Goal: Task Accomplishment & Management: Manage account settings

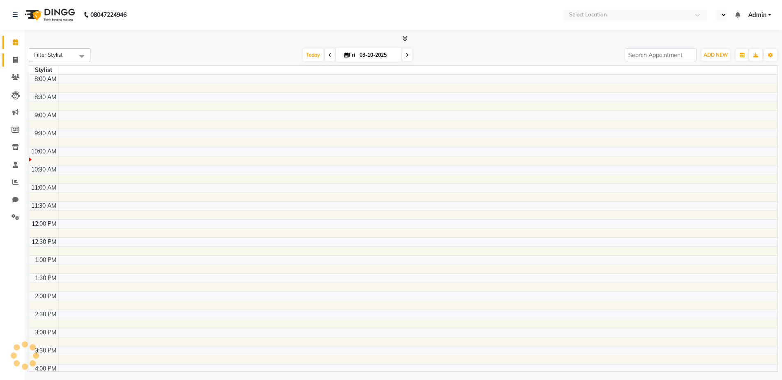
select select "en"
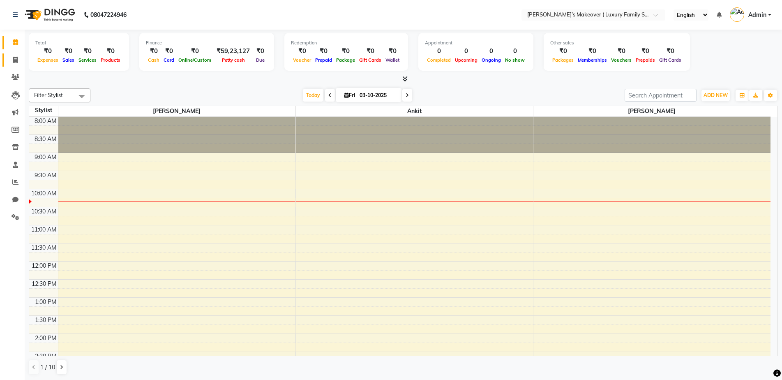
click at [15, 65] on link "Invoice" at bounding box center [12, 60] width 20 height 14
select select "service"
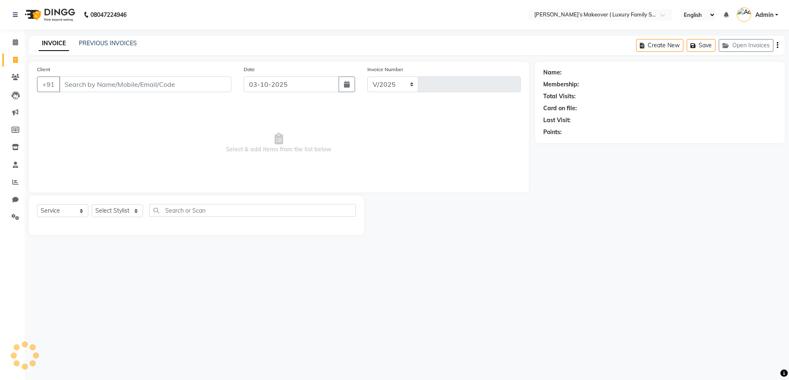
select select "7777"
type input "5011"
click at [111, 87] on input "Client" at bounding box center [145, 84] width 172 height 16
type input "o"
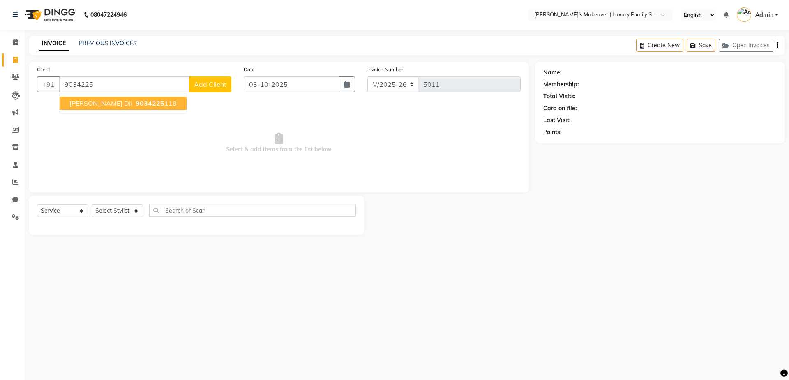
click at [148, 104] on button "mahak dii 9034225 118" at bounding box center [123, 103] width 127 height 13
type input "9034225118"
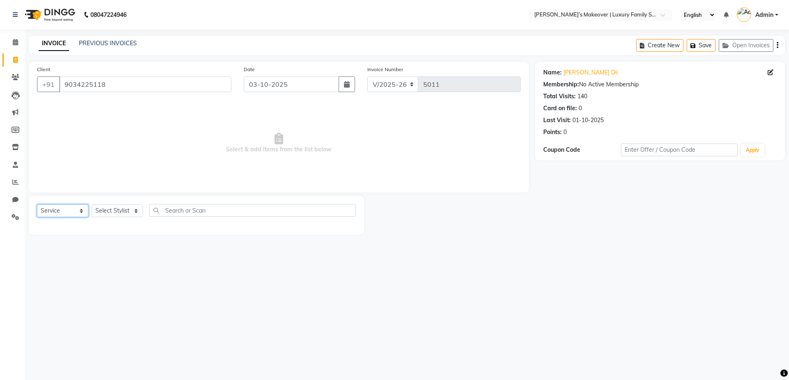
click at [51, 210] on select "Select Service Product Membership Package Voucher Prepaid Gift Card" at bounding box center [62, 210] width 51 height 13
click at [37, 204] on select "Select Service Product Membership Package Voucher Prepaid Gift Card" at bounding box center [62, 210] width 51 height 13
click at [113, 203] on div "Select Service Product Membership Package Voucher Prepaid Gift Card Select Styl…" at bounding box center [196, 215] width 335 height 39
click at [117, 208] on select "Select Stylist Aarish Anas salmani Ankit Anshika Anshul Astha Bhoomi lamba Dipt…" at bounding box center [117, 210] width 51 height 13
select select "69498"
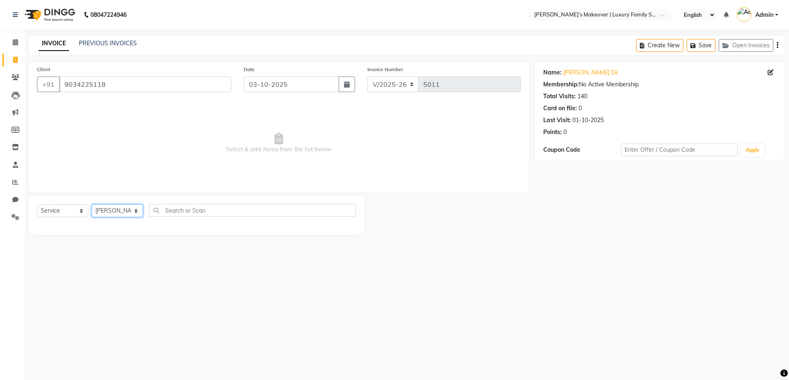
click at [92, 204] on select "Select Stylist Aarish Anas salmani Ankit Anshika Anshul Astha Bhoomi lamba Dipt…" at bounding box center [117, 210] width 51 height 13
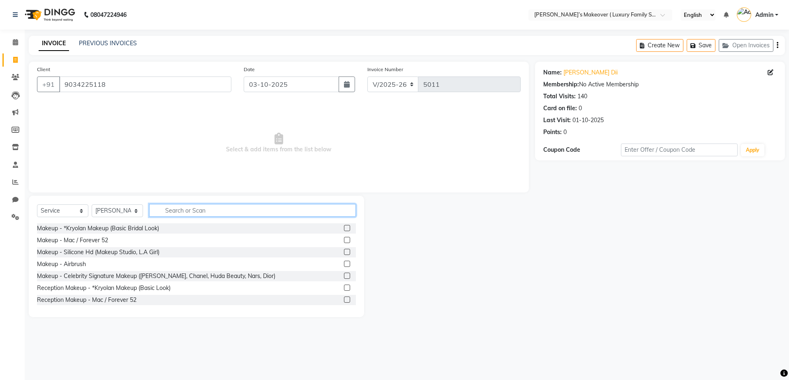
click at [224, 210] on input "text" at bounding box center [252, 210] width 207 height 13
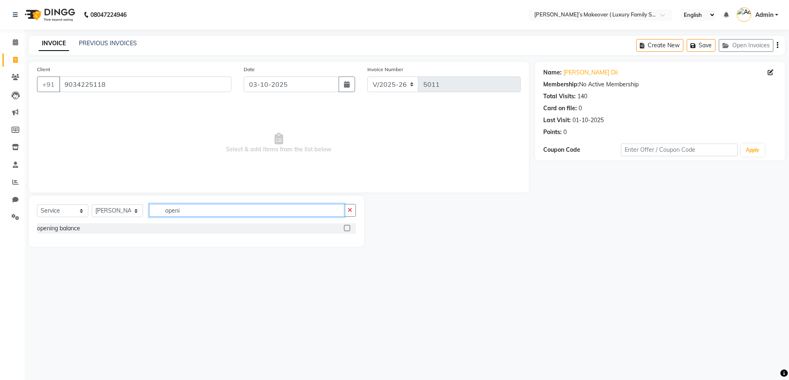
type input "openi"
click at [346, 226] on label at bounding box center [347, 228] width 6 height 6
click at [346, 226] on input "checkbox" at bounding box center [346, 228] width 5 height 5
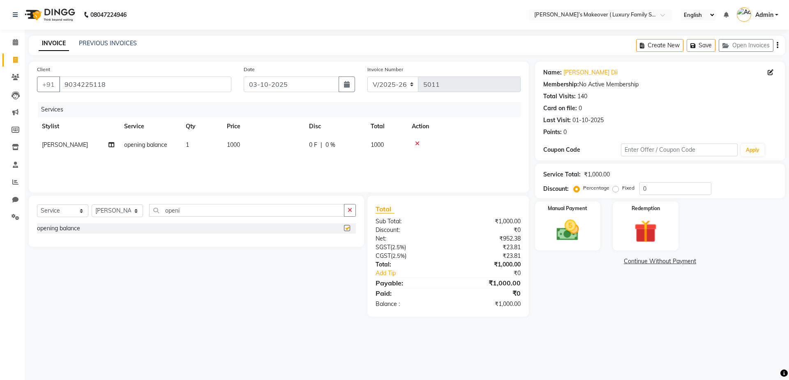
click at [284, 141] on td "1000" at bounding box center [263, 145] width 82 height 18
checkbox input "false"
select select "69498"
click at [288, 145] on input "1000" at bounding box center [301, 147] width 72 height 13
type input "1"
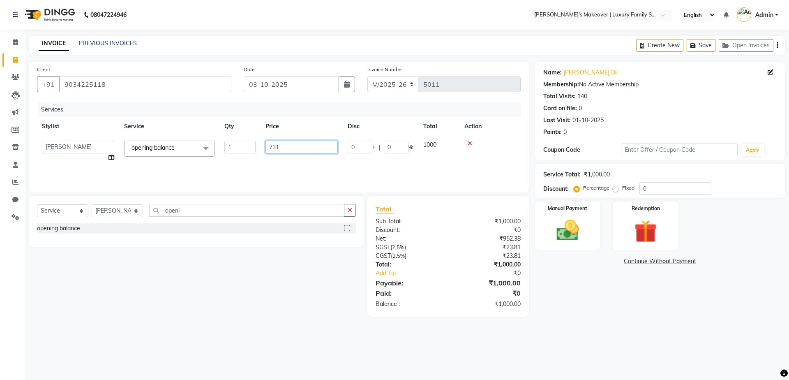
type input "7310"
click at [480, 275] on div "₹0" at bounding box center [493, 273] width 65 height 9
click at [777, 45] on icon "button" at bounding box center [777, 45] width 2 height 0
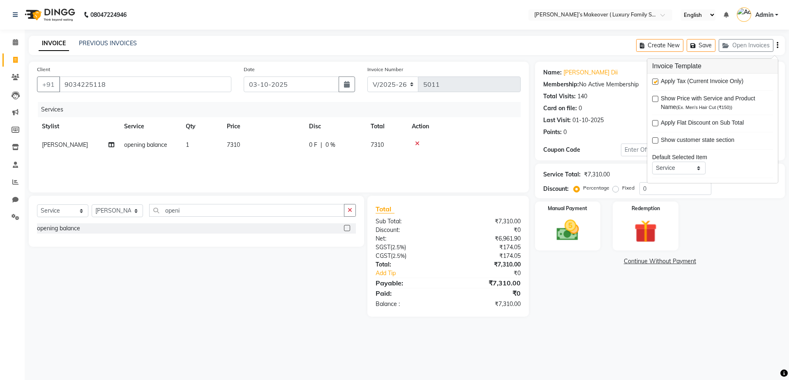
click at [653, 83] on label at bounding box center [655, 81] width 6 height 6
click at [653, 83] on input "checkbox" at bounding box center [654, 81] width 5 height 5
checkbox input "false"
click at [656, 99] on label at bounding box center [655, 99] width 6 height 6
click at [656, 99] on input "checkbox" at bounding box center [654, 99] width 5 height 5
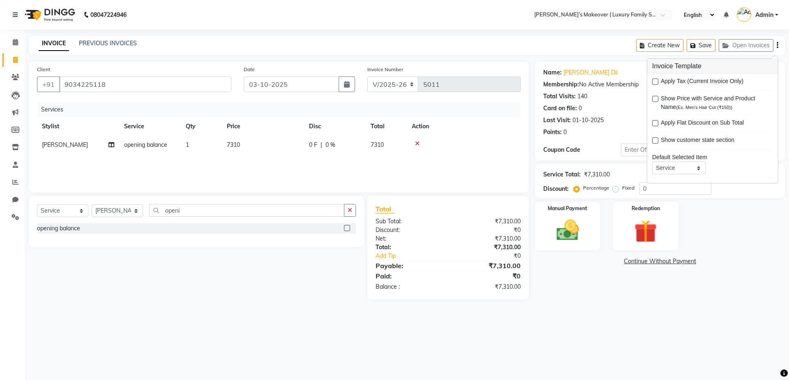
checkbox input "true"
click at [577, 229] on img at bounding box center [567, 230] width 38 height 27
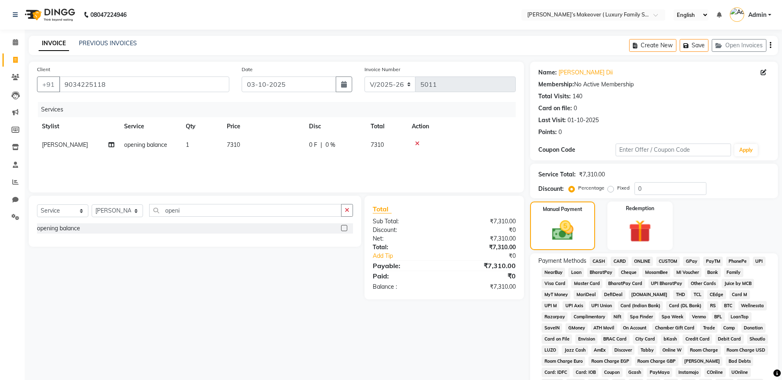
click at [594, 262] on span "CASH" at bounding box center [599, 260] width 18 height 9
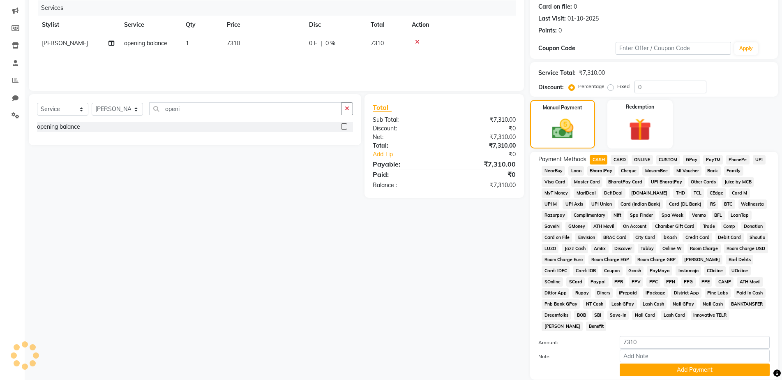
scroll to position [161, 0]
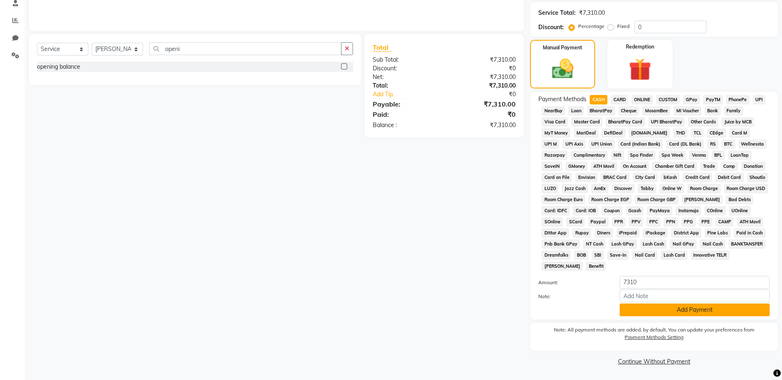
click at [638, 308] on button "Add Payment" at bounding box center [695, 309] width 150 height 13
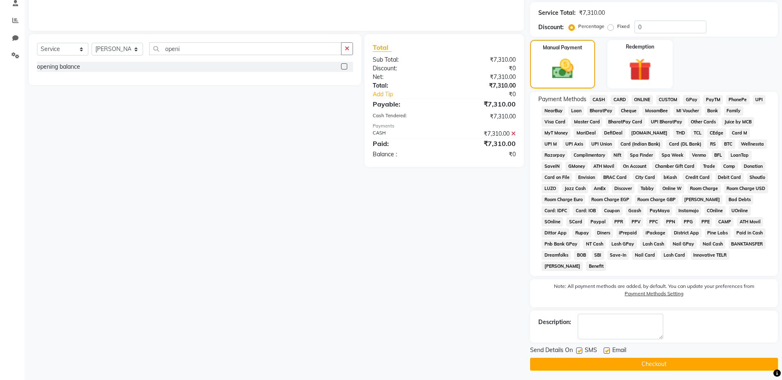
click at [631, 355] on div "Email" at bounding box center [618, 351] width 29 height 10
click at [629, 362] on button "Checkout" at bounding box center [654, 363] width 248 height 13
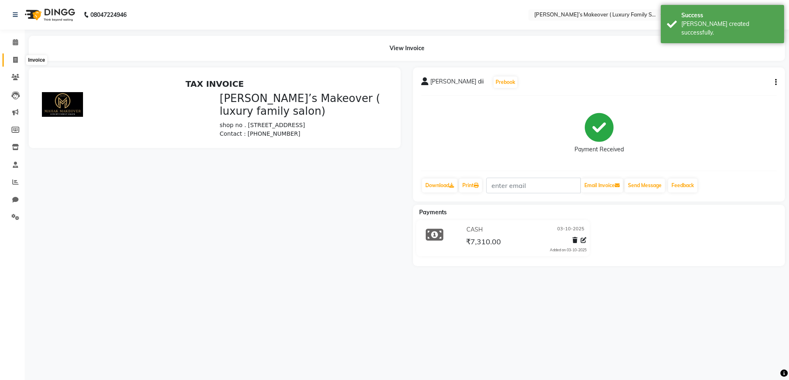
click at [21, 61] on span at bounding box center [15, 59] width 14 height 9
select select "service"
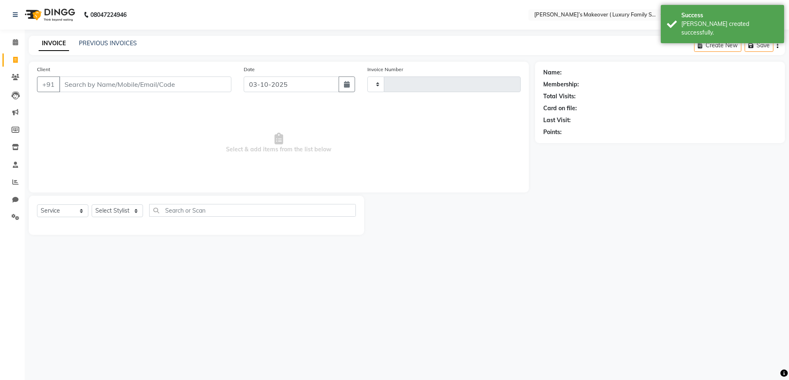
type input "5012"
select select "7777"
click at [122, 85] on input "Client" at bounding box center [145, 84] width 172 height 16
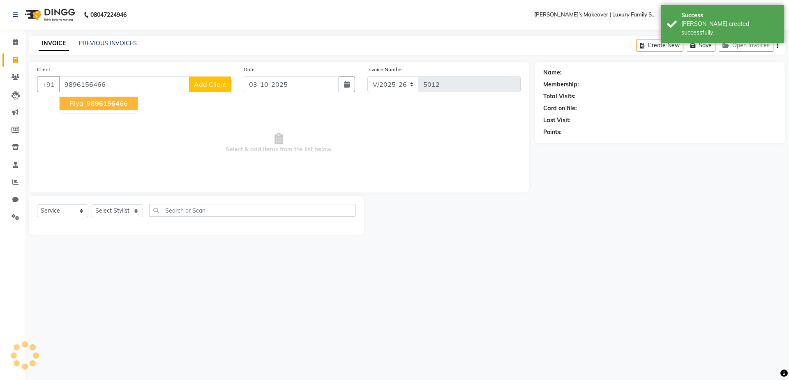
type input "9896156466"
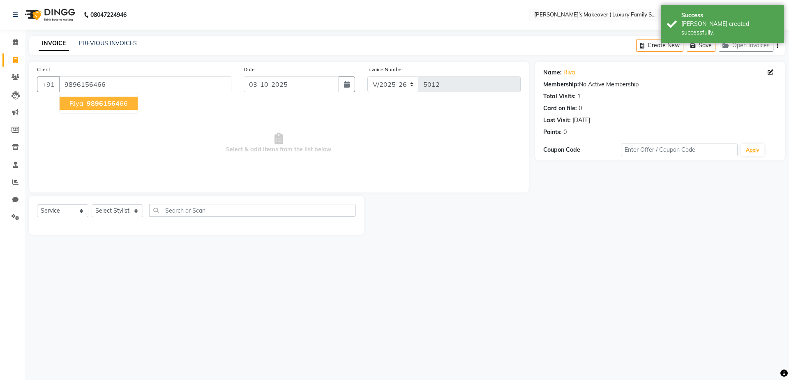
click at [115, 99] on button "riya 98961564 66" at bounding box center [99, 103] width 78 height 13
click at [70, 204] on select "Select Service Product Membership Package Voucher Prepaid Gift Card" at bounding box center [62, 210] width 51 height 13
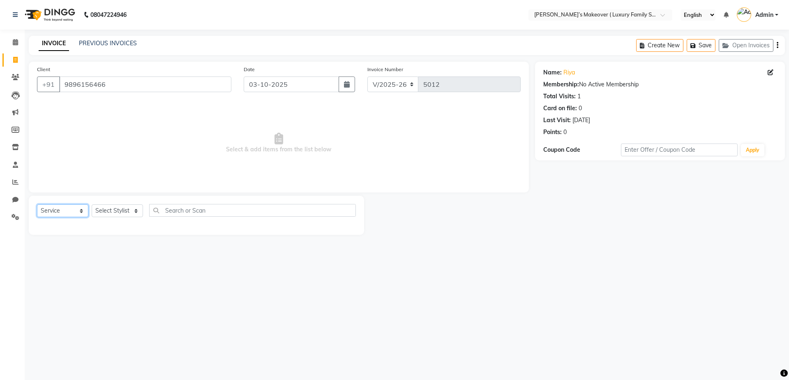
click at [37, 204] on select "Select Service Product Membership Package Voucher Prepaid Gift Card" at bounding box center [62, 210] width 51 height 13
click at [125, 210] on select "Select Stylist Aarish Anas salmani Ankit Anshika Anshul Astha Bhoomi lamba Dipt…" at bounding box center [117, 210] width 51 height 13
select select "69495"
click at [92, 204] on select "Select Stylist Aarish Anas salmani Ankit Anshika Anshul Astha Bhoomi lamba Dipt…" at bounding box center [117, 210] width 51 height 13
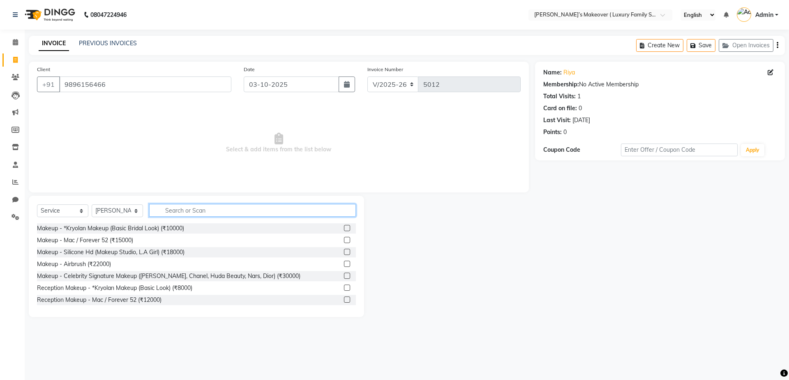
click at [154, 207] on input "text" at bounding box center [252, 210] width 207 height 13
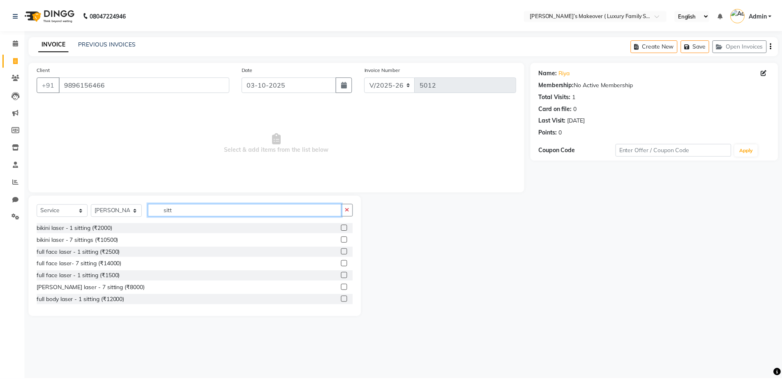
scroll to position [144, 0]
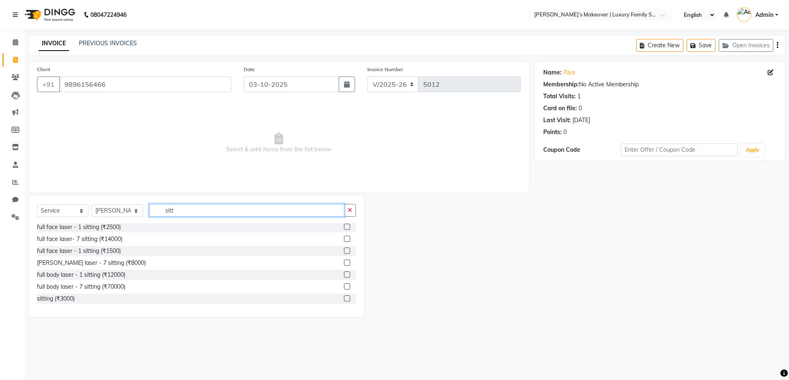
type input "sitt"
click at [336, 298] on div "sitting (₹3000)" at bounding box center [196, 298] width 319 height 10
click at [344, 297] on label at bounding box center [347, 298] width 6 height 6
click at [344, 297] on input "checkbox" at bounding box center [346, 298] width 5 height 5
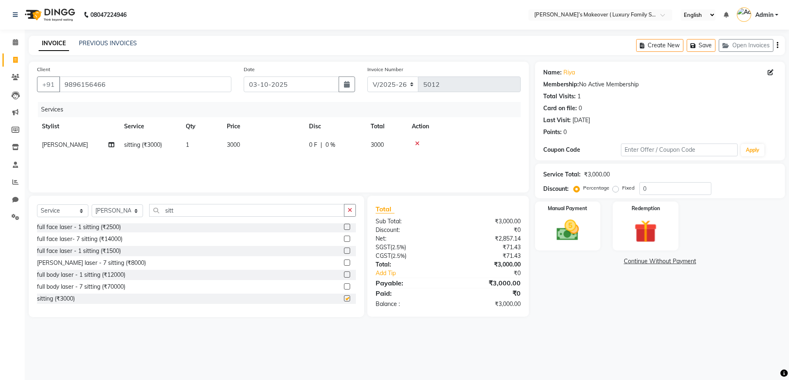
checkbox input "false"
click at [776, 45] on icon "button" at bounding box center [777, 45] width 2 height 0
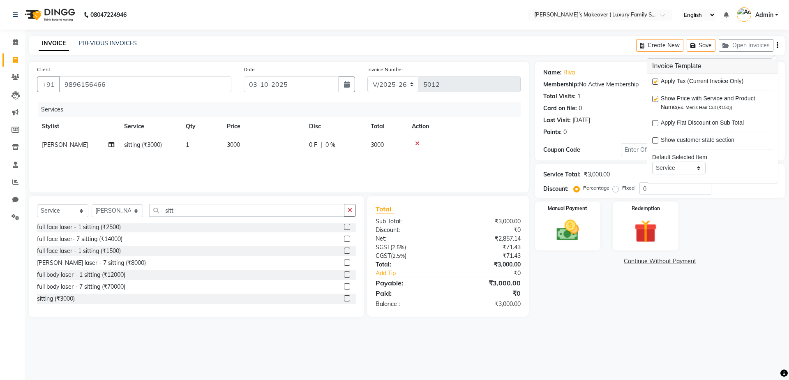
click at [657, 82] on label at bounding box center [655, 81] width 6 height 6
click at [657, 82] on input "checkbox" at bounding box center [654, 81] width 5 height 5
checkbox input "false"
click at [569, 228] on img at bounding box center [567, 230] width 38 height 27
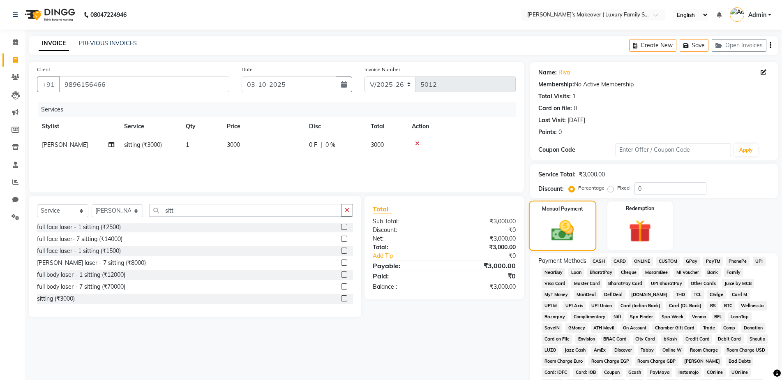
drag, startPoint x: 569, startPoint y: 228, endPoint x: 578, endPoint y: 249, distance: 22.4
click at [578, 248] on div "Manual Payment" at bounding box center [562, 225] width 67 height 50
click at [592, 261] on span "CASH" at bounding box center [599, 260] width 18 height 9
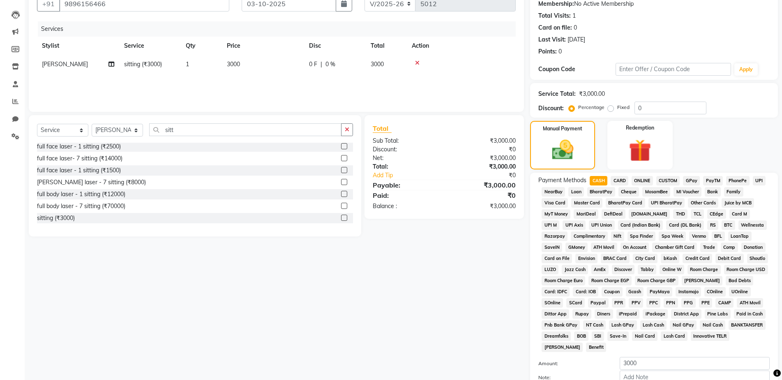
scroll to position [161, 0]
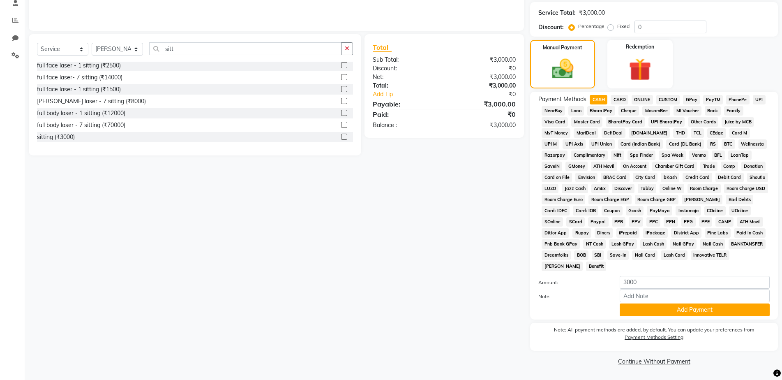
click at [645, 319] on div "Name: Riya Membership: No Active Membership Total Visits: 1 Card on file: 0 Las…" at bounding box center [657, 133] width 254 height 467
click at [654, 314] on button "Add Payment" at bounding box center [695, 309] width 150 height 13
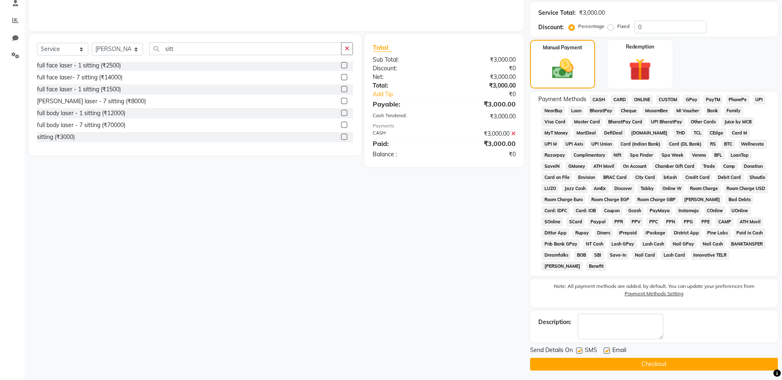
click at [652, 362] on button "Checkout" at bounding box center [654, 363] width 248 height 13
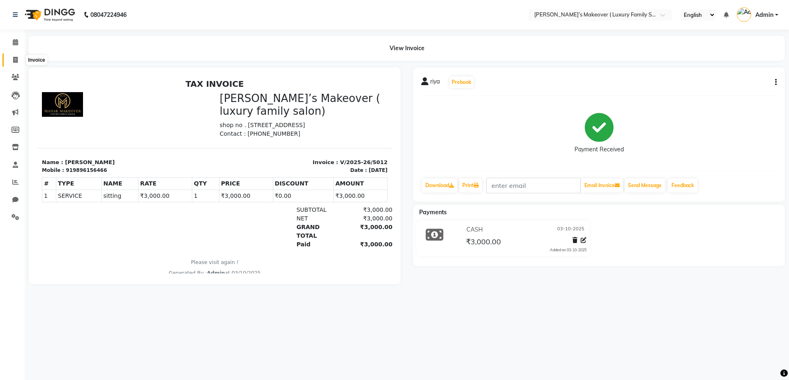
click at [11, 60] on span at bounding box center [15, 59] width 14 height 9
select select "service"
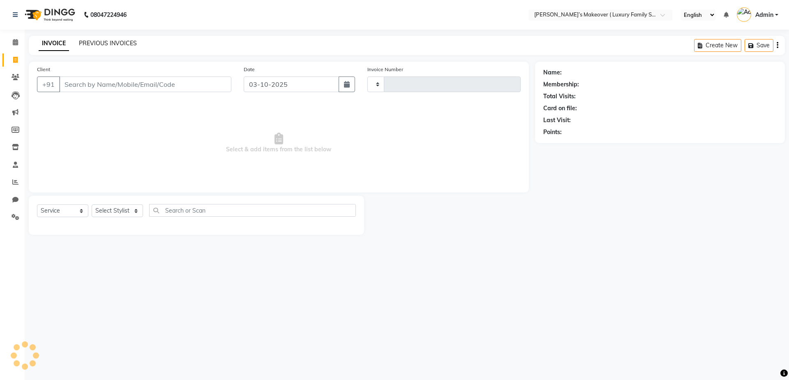
type input "5013"
select select "7777"
click at [134, 44] on link "PREVIOUS INVOICES" at bounding box center [108, 42] width 58 height 7
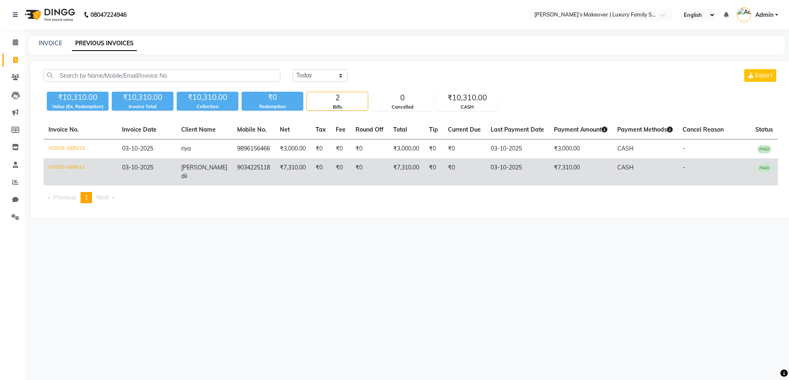
click at [507, 165] on td "03-10-2025" at bounding box center [517, 171] width 63 height 27
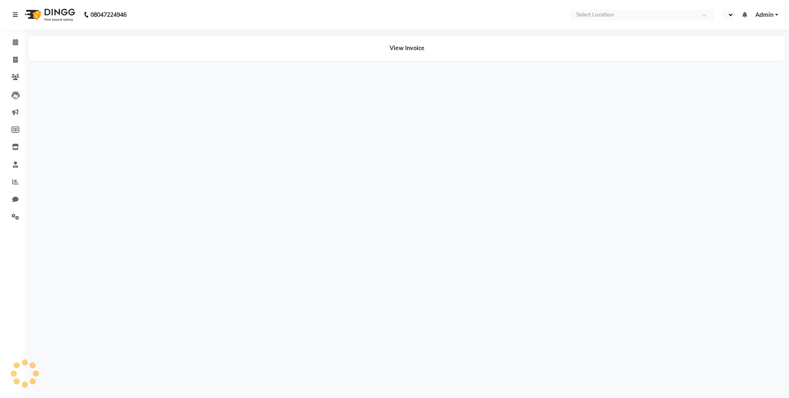
select select "en"
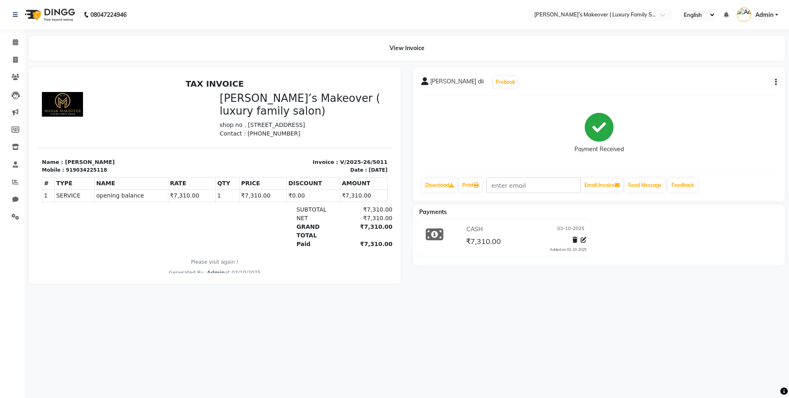
click at [774, 84] on button "button" at bounding box center [774, 82] width 5 height 9
click at [714, 94] on div "Edit Invoice" at bounding box center [735, 93] width 56 height 10
select select "service"
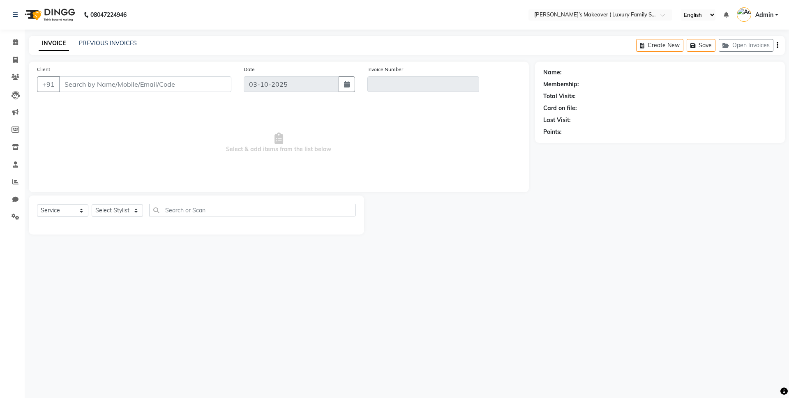
type input "9034225118"
type input "V/2025-26/5011"
select select "select"
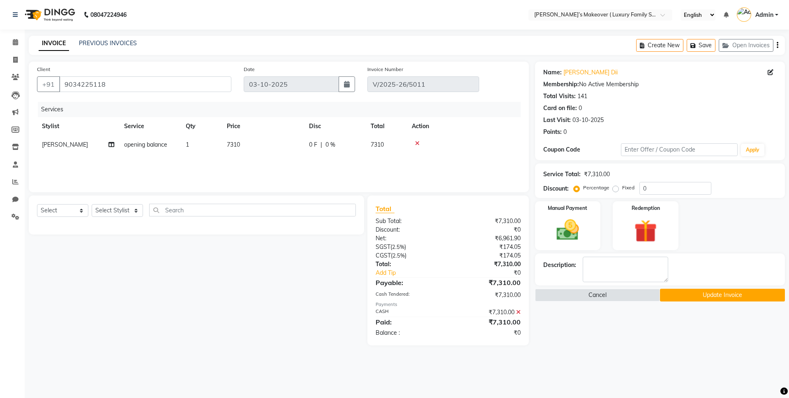
click at [223, 150] on td "7310" at bounding box center [263, 145] width 82 height 18
select select "69498"
click at [277, 148] on input "7310" at bounding box center [301, 147] width 72 height 13
type input "7610"
click at [507, 281] on div "₹7,310.00" at bounding box center [487, 283] width 78 height 10
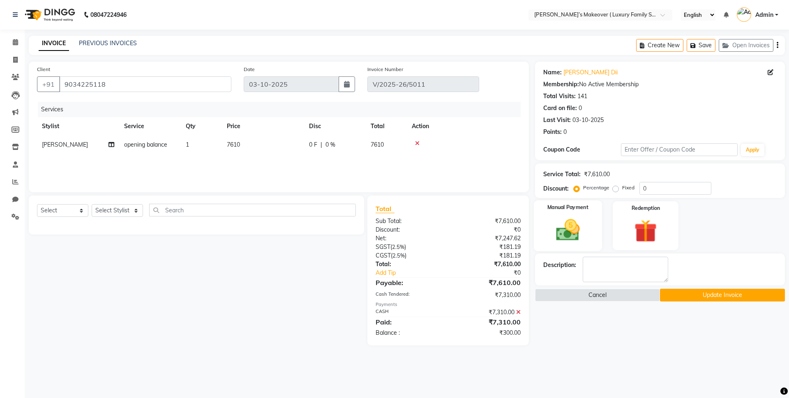
click at [589, 226] on div "Manual Payment" at bounding box center [567, 225] width 68 height 51
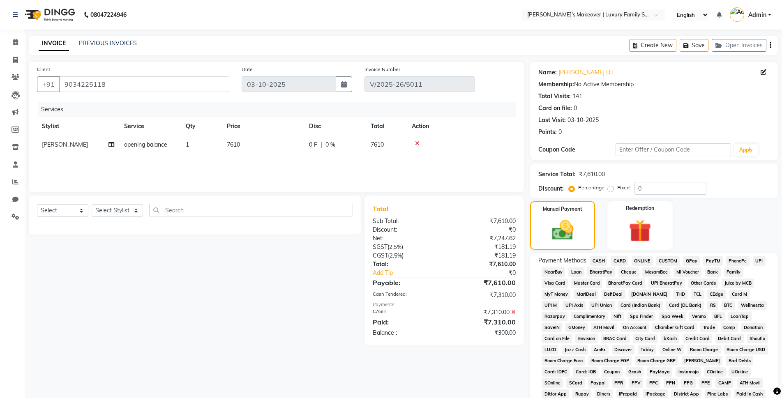
click at [601, 257] on span "CASH" at bounding box center [599, 260] width 18 height 9
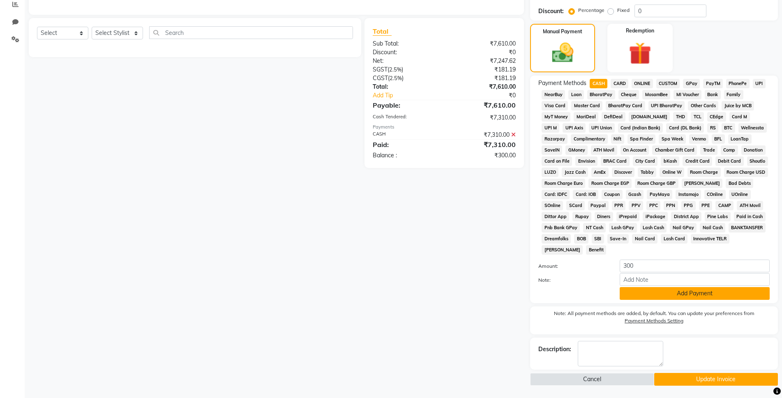
click at [679, 292] on button "Add Payment" at bounding box center [695, 293] width 150 height 13
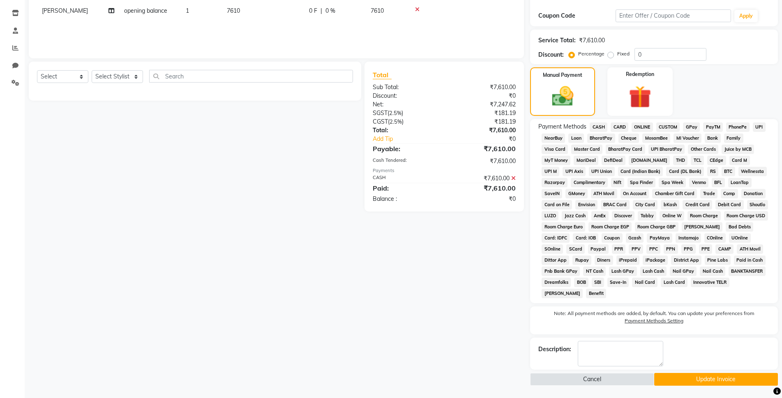
click at [683, 378] on button "Update Invoice" at bounding box center [716, 379] width 124 height 13
